Goal: Task Accomplishment & Management: Use online tool/utility

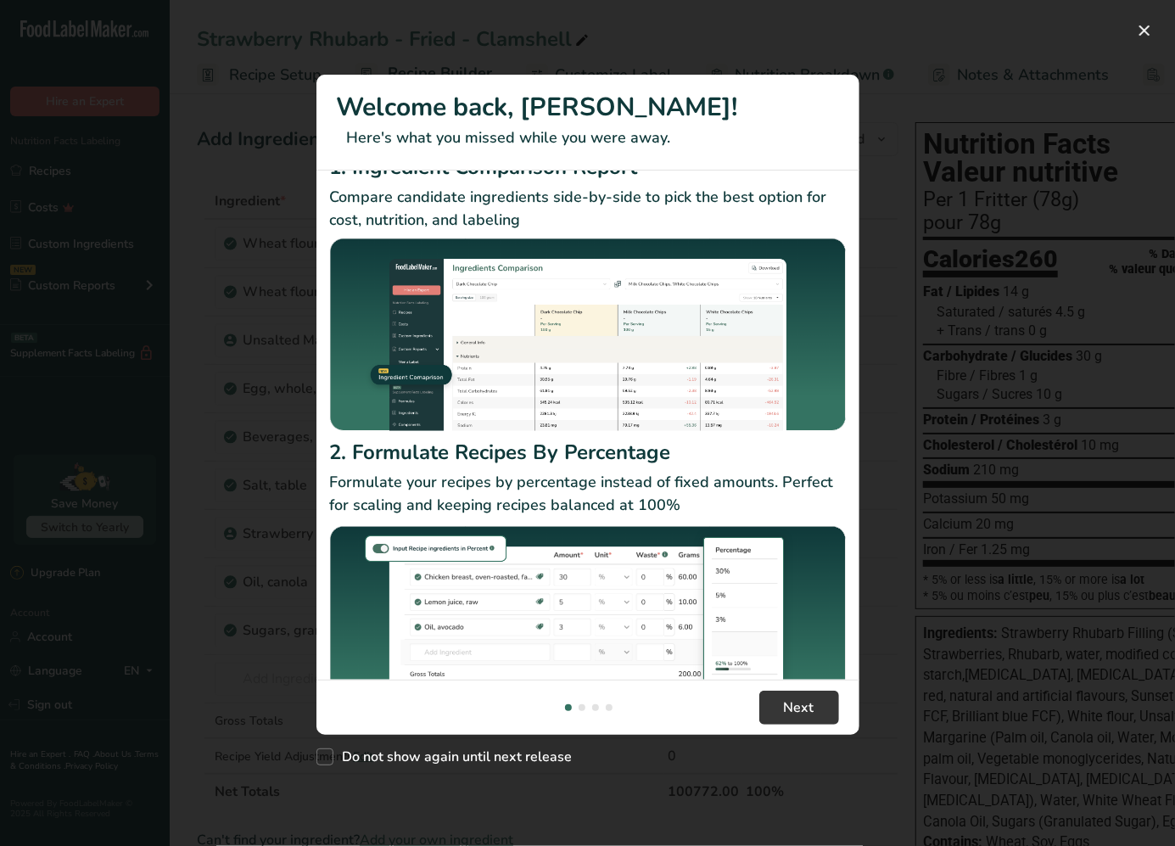
scroll to position [32, 0]
click at [1148, 39] on button "New Features" at bounding box center [1144, 30] width 27 height 27
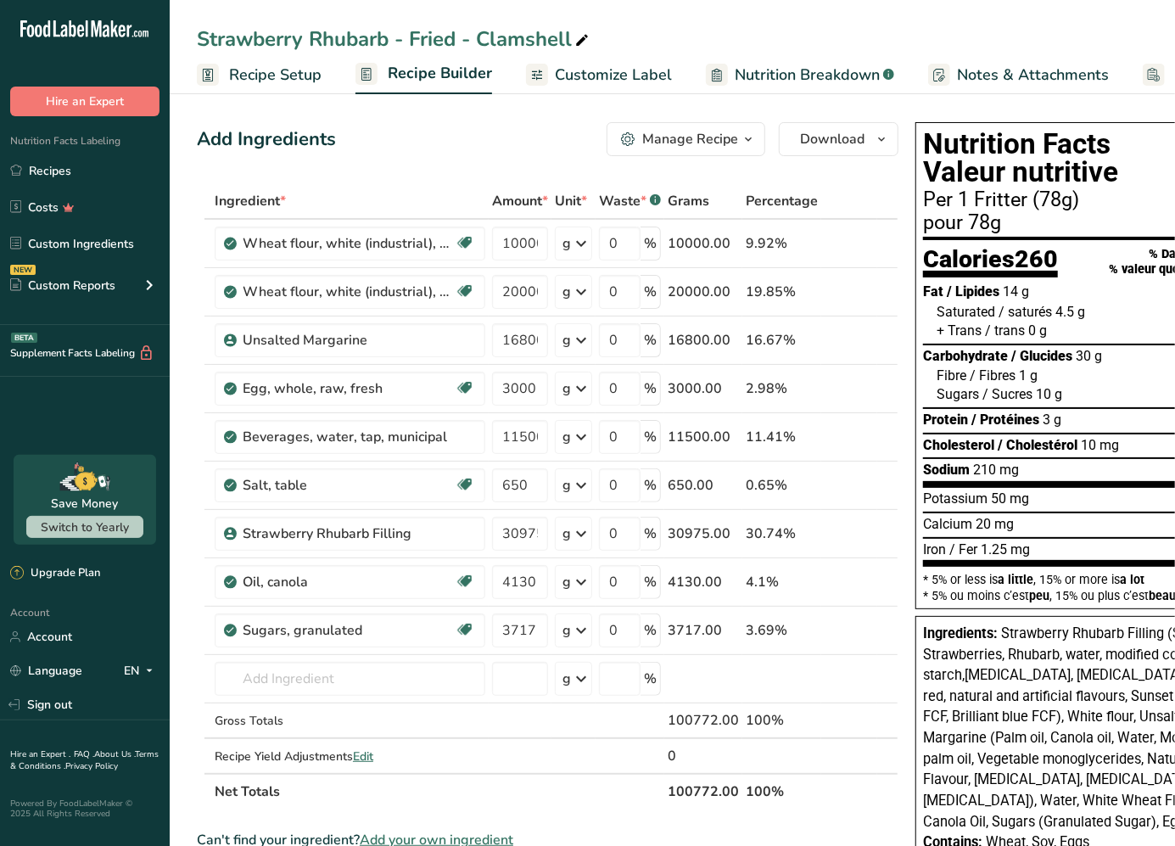
click at [251, 72] on span "Recipe Setup" at bounding box center [275, 75] width 93 height 23
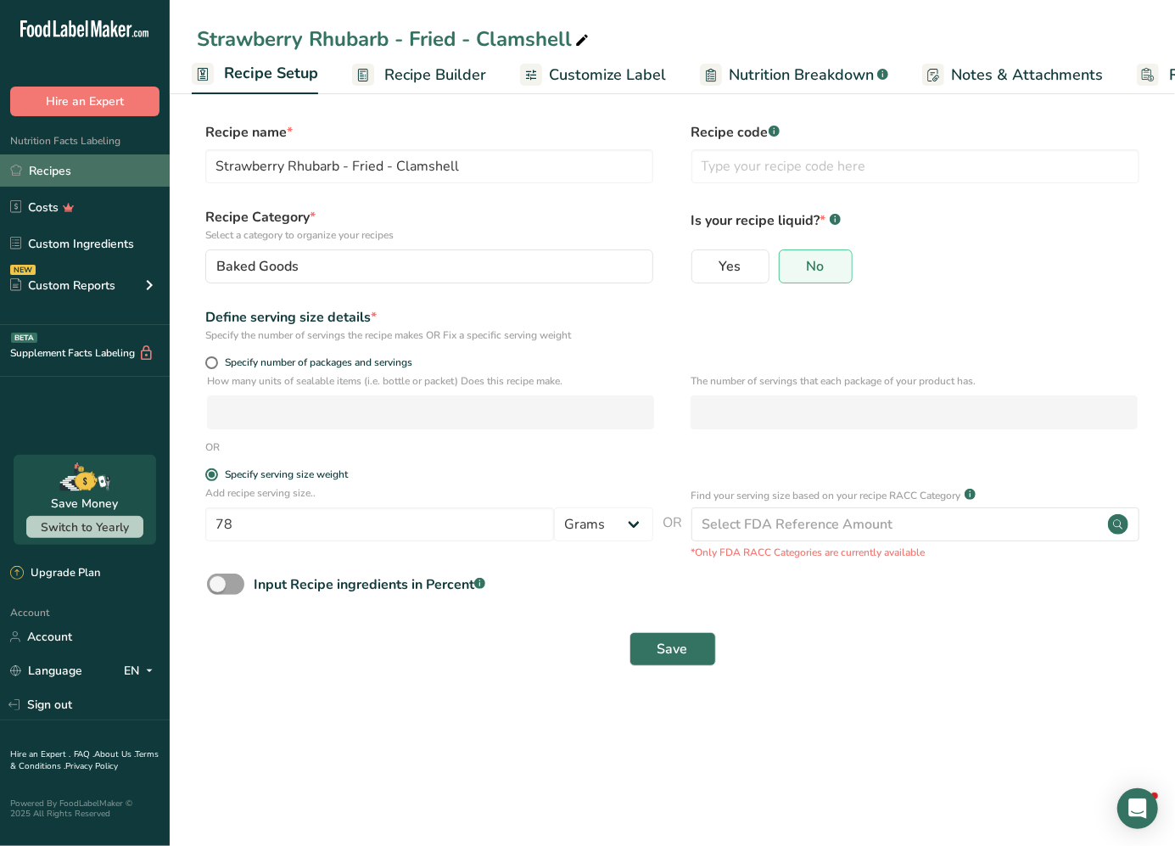
click at [64, 167] on link "Recipes" at bounding box center [85, 170] width 170 height 32
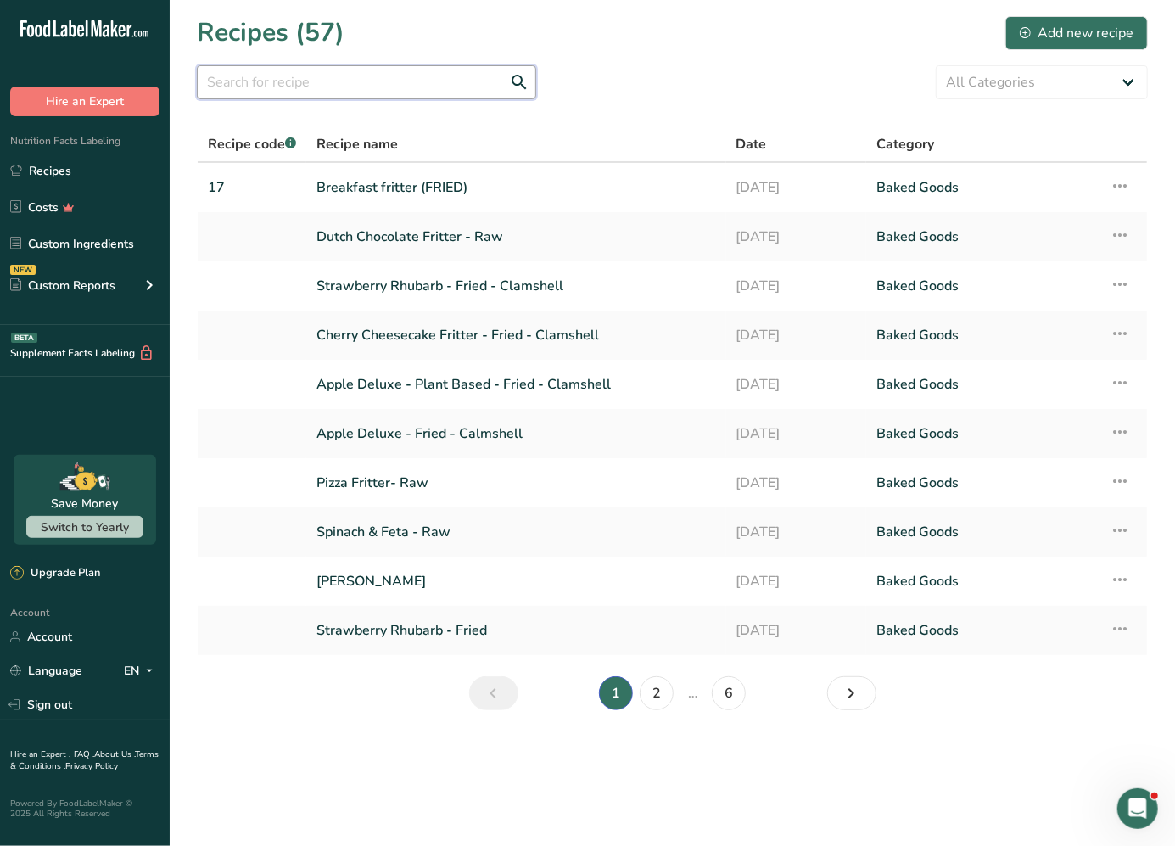
click at [322, 87] on input "text" at bounding box center [366, 82] width 339 height 34
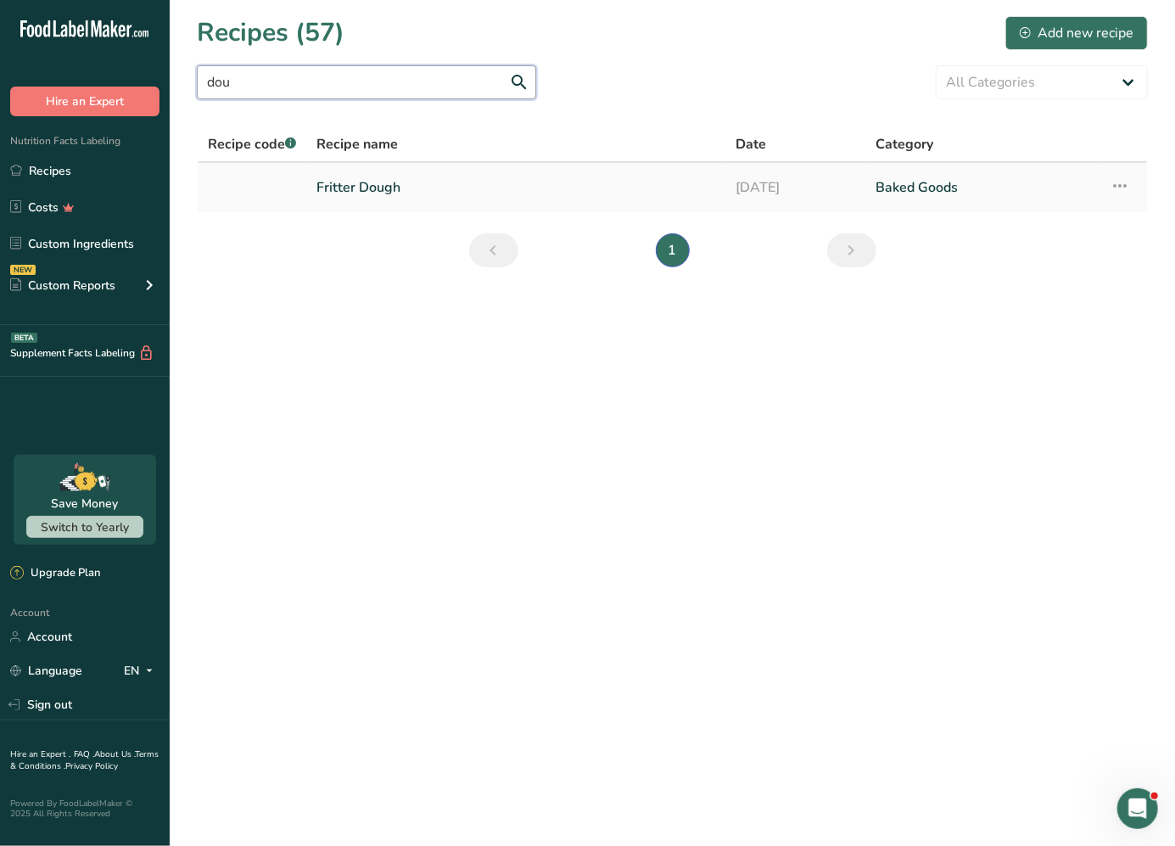
type input "dou"
click at [370, 195] on link "Fritter Dough" at bounding box center [516, 188] width 399 height 36
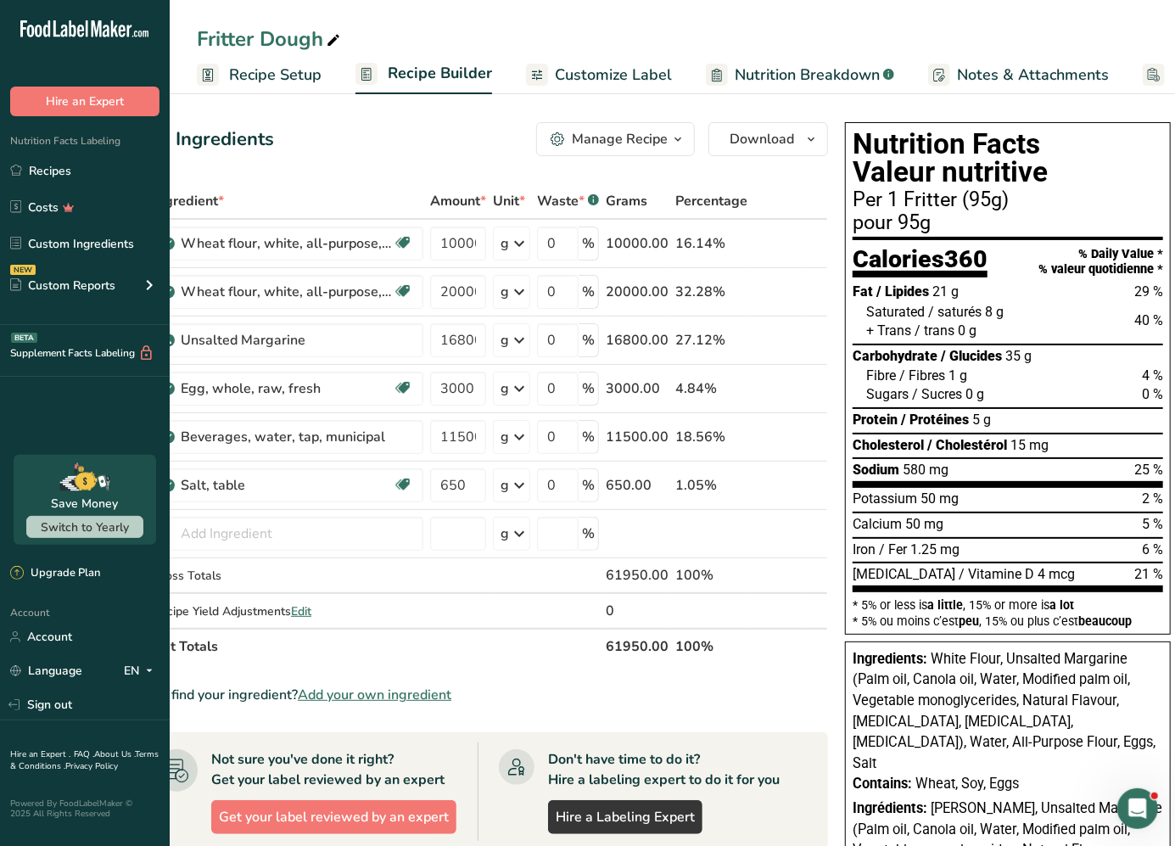
click at [300, 85] on span "Recipe Setup" at bounding box center [275, 75] width 93 height 23
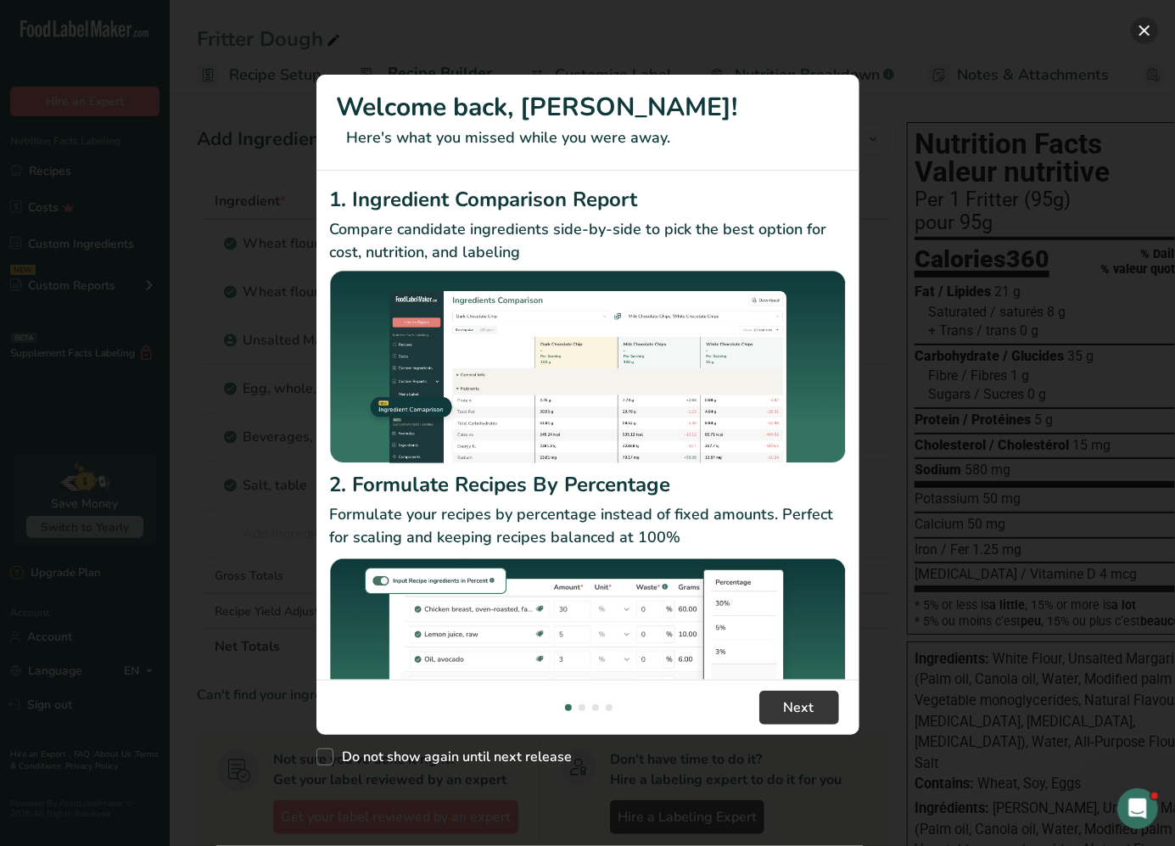
click at [1145, 32] on button "New Features" at bounding box center [1144, 30] width 27 height 27
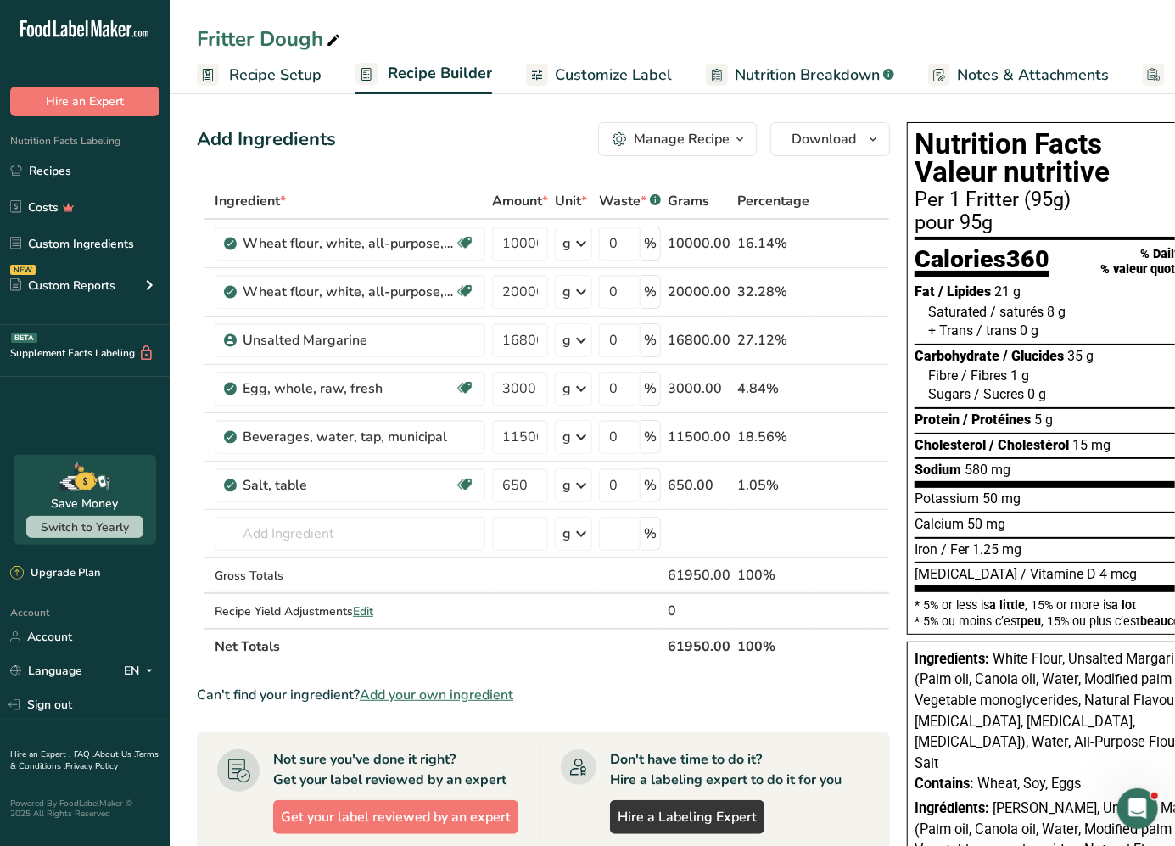
click at [270, 76] on span "Recipe Setup" at bounding box center [275, 75] width 93 height 23
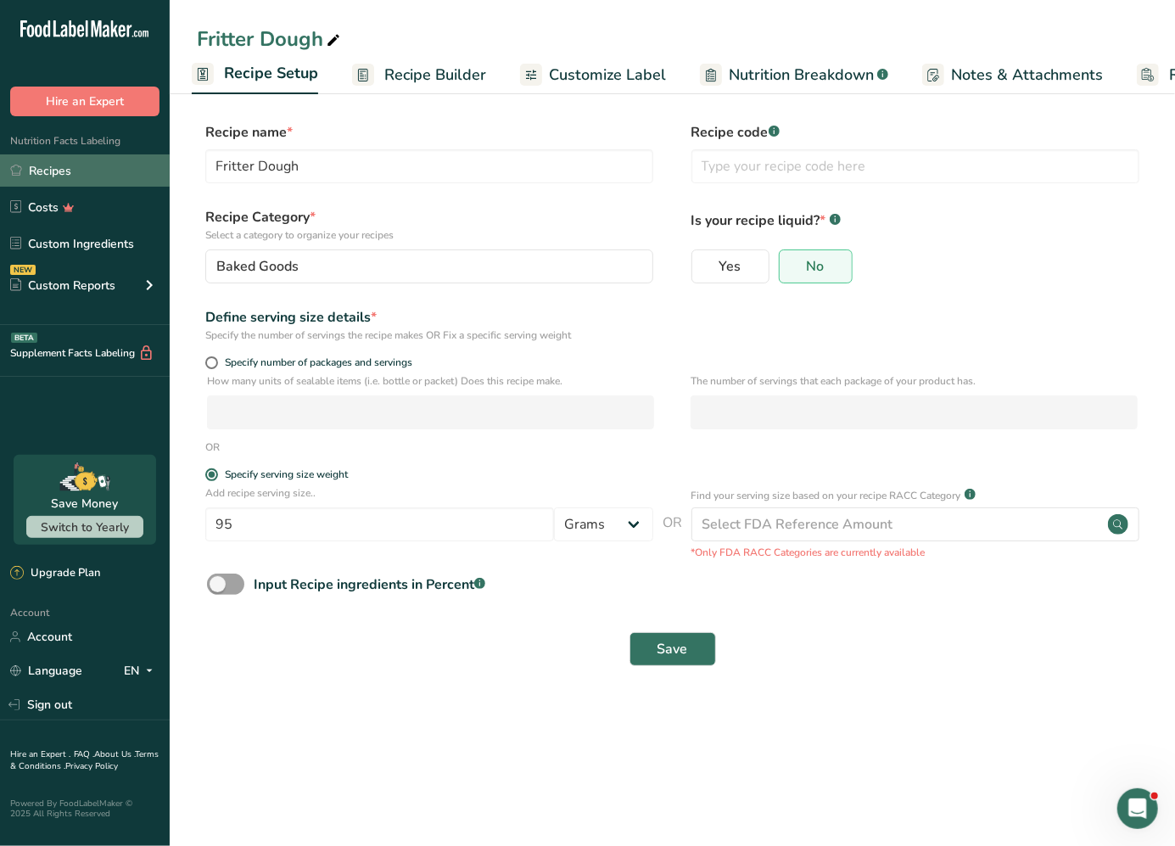
click at [95, 180] on link "Recipes" at bounding box center [85, 170] width 170 height 32
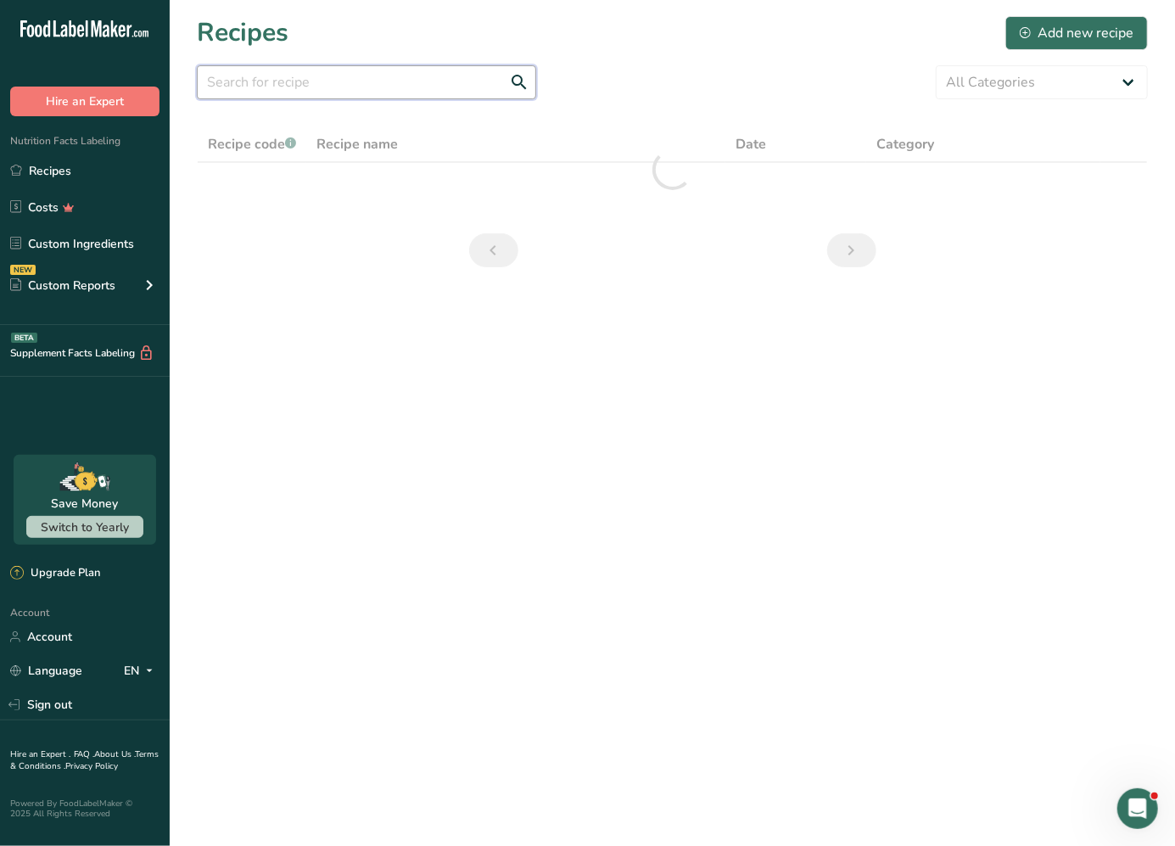
click at [327, 82] on input "text" at bounding box center [366, 82] width 339 height 34
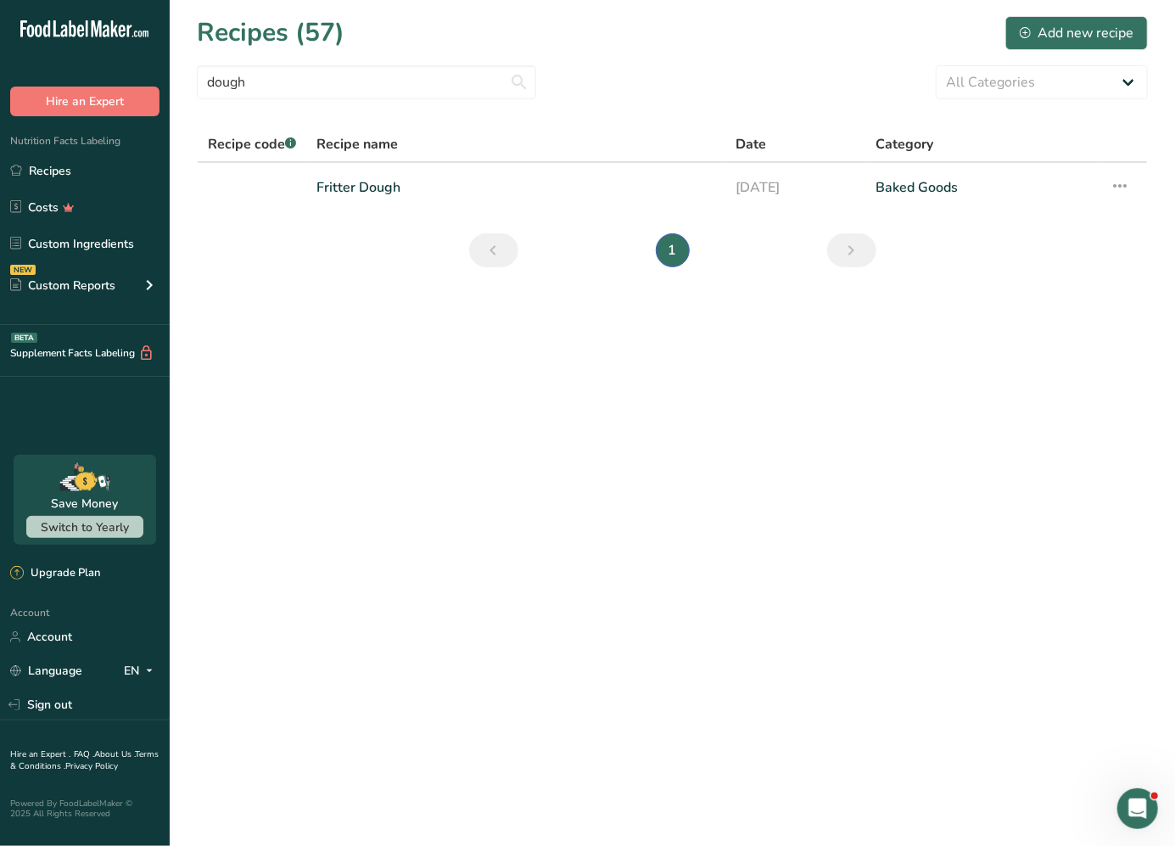
click at [608, 297] on main "Recipes (57) Add new recipe dough All Categories Baked Goods Beverages Confecti…" at bounding box center [587, 423] width 1175 height 846
click at [139, 174] on link "Recipes" at bounding box center [85, 170] width 170 height 32
click at [283, 83] on input "dough" at bounding box center [366, 82] width 339 height 34
type input "d"
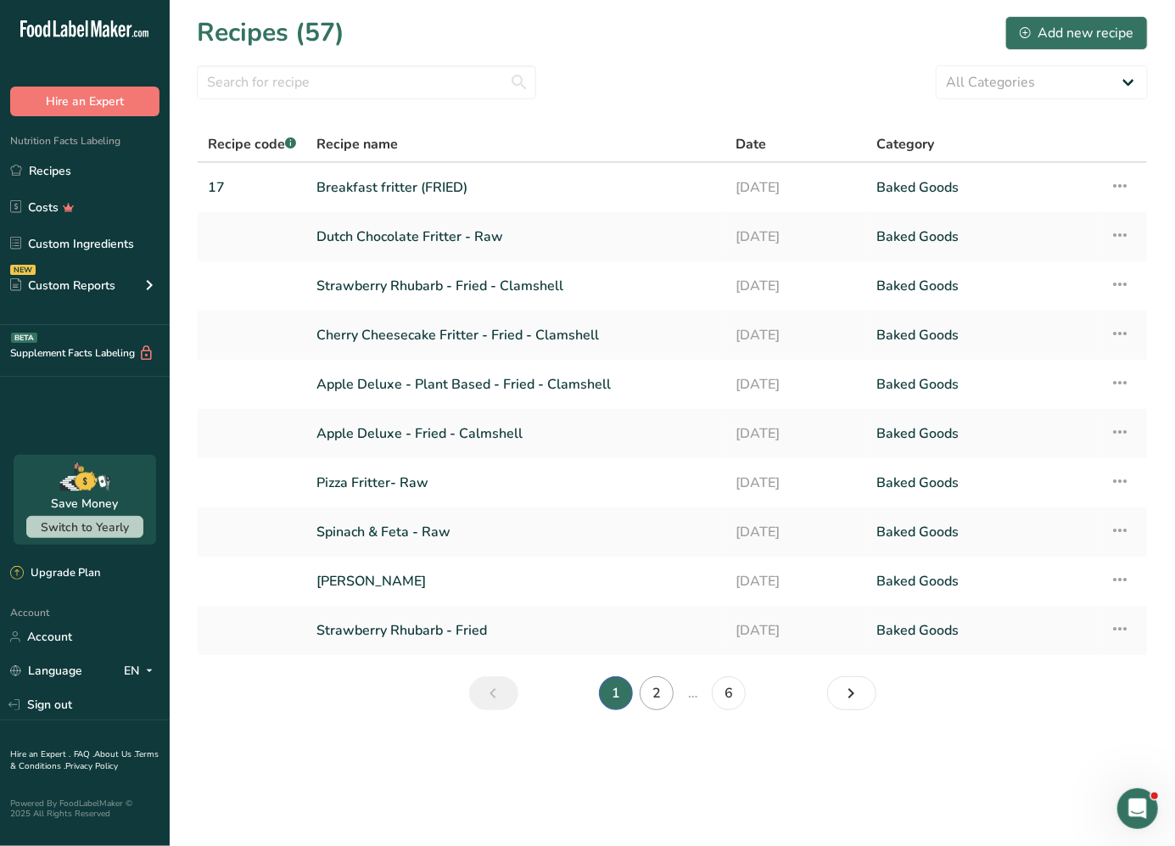
click at [656, 687] on link "2" at bounding box center [657, 693] width 34 height 34
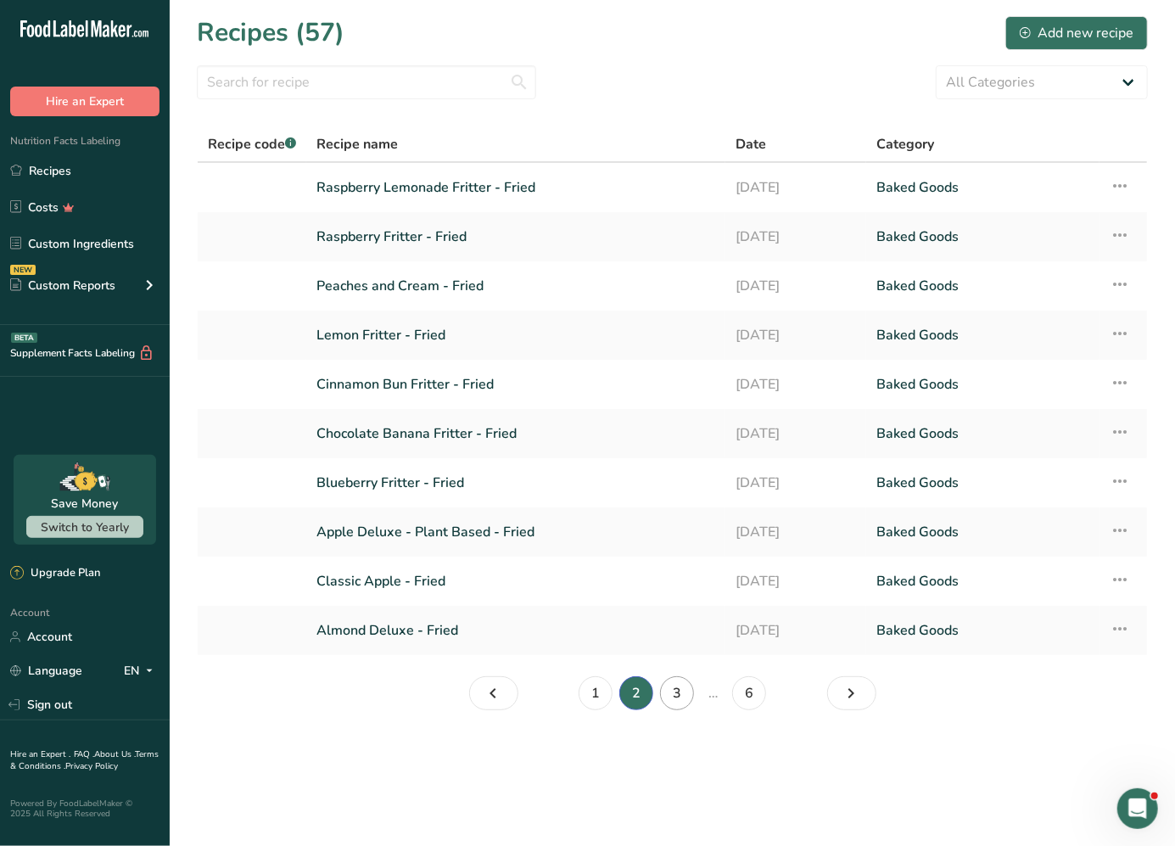
click at [677, 693] on link "3" at bounding box center [677, 693] width 34 height 34
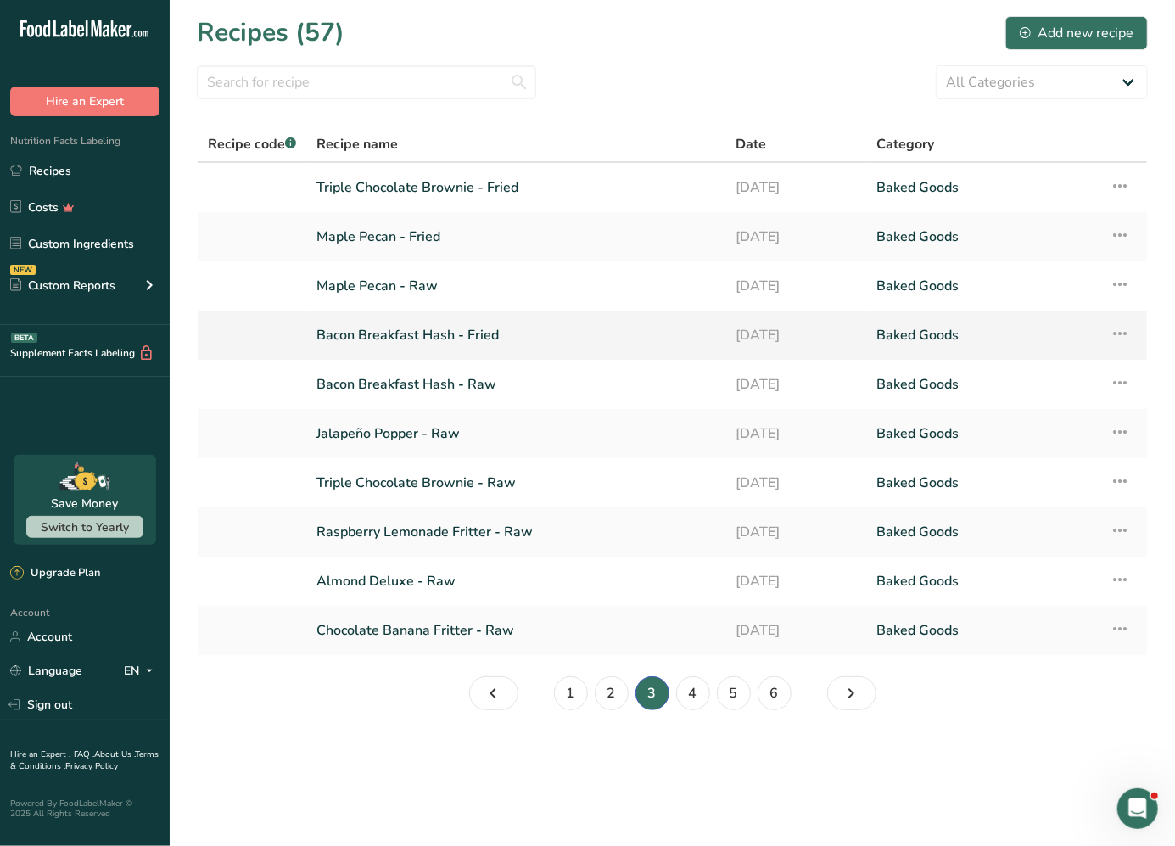
click at [418, 334] on link "Bacon Breakfast Hash - Fried" at bounding box center [516, 335] width 399 height 36
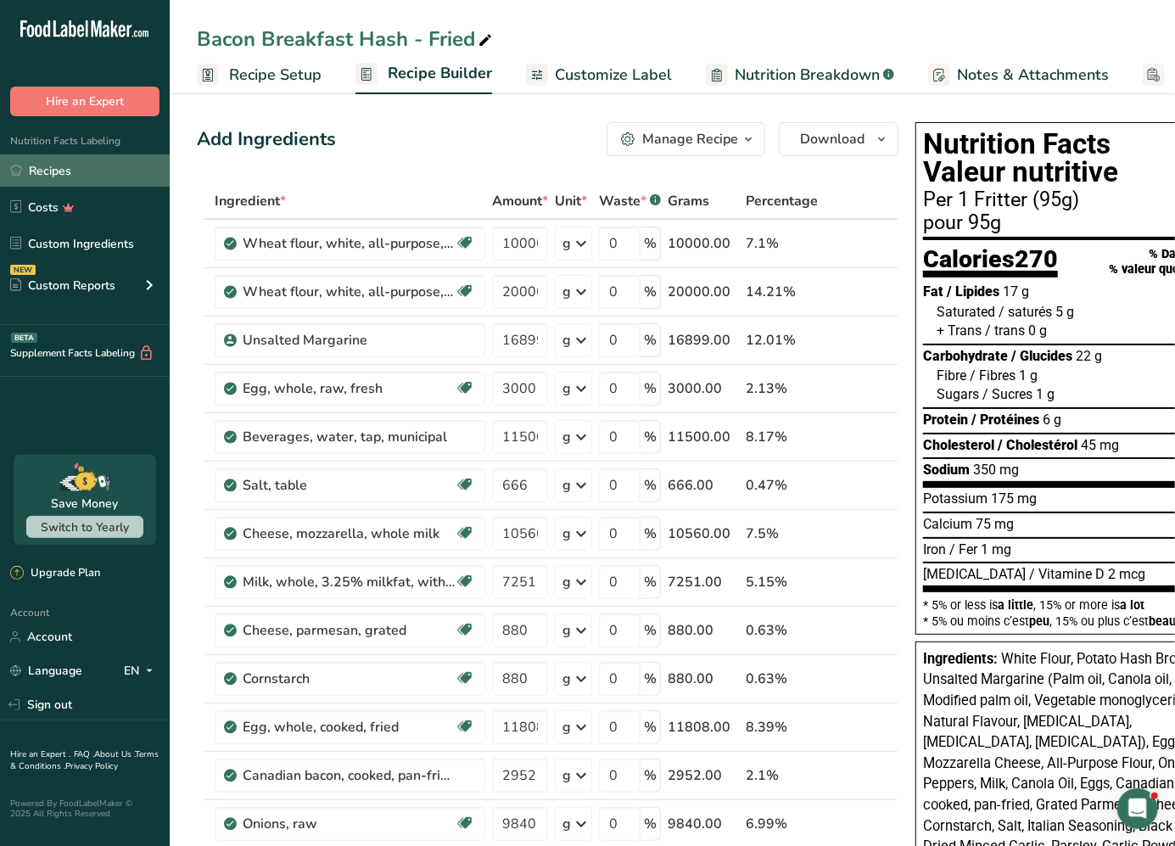
click at [76, 167] on link "Recipes" at bounding box center [85, 170] width 170 height 32
